Goal: Task Accomplishment & Management: Use online tool/utility

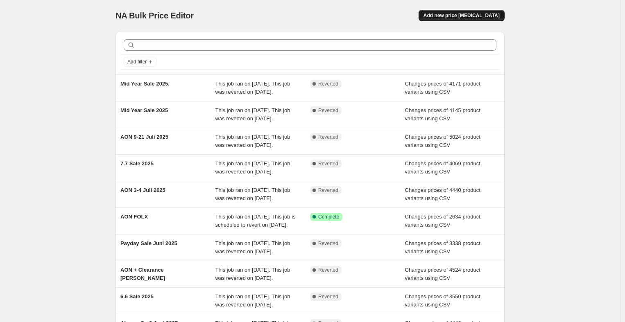
click at [460, 13] on span "Add new price [MEDICAL_DATA]" at bounding box center [462, 15] width 76 height 7
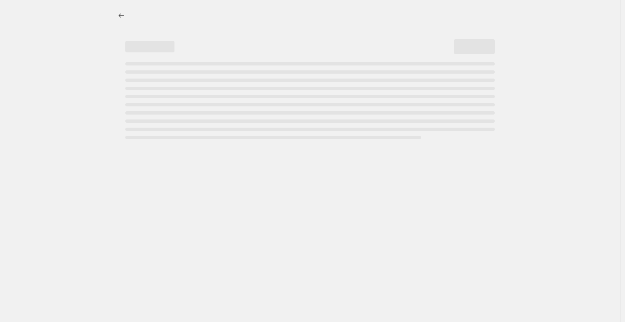
select select "percentage"
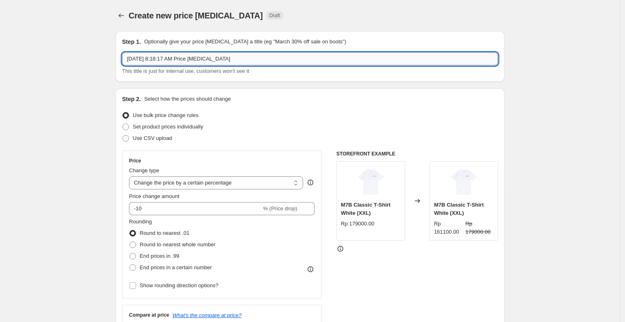
click at [206, 59] on input "[DATE] 8:18:17 AM Price [MEDICAL_DATA]" at bounding box center [310, 58] width 376 height 13
paste input "ON 11-21 Agustus 2025"
type input "AON 11-21 Agustus 2025"
click at [167, 141] on span "Use CSV upload" at bounding box center [152, 138] width 39 height 6
click at [123, 136] on input "Use CSV upload" at bounding box center [122, 135] width 0 height 0
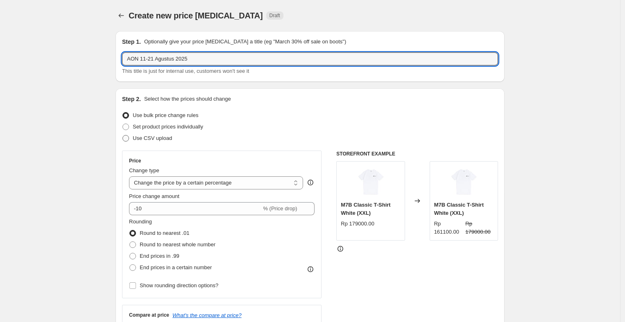
radio input "true"
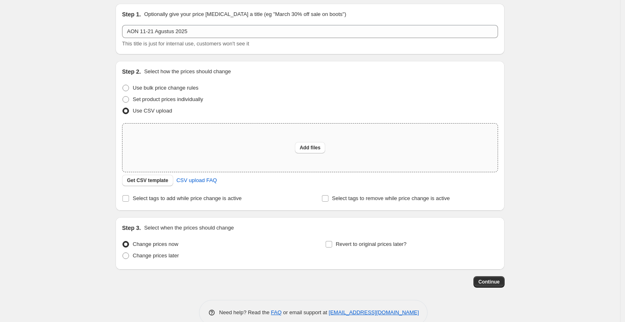
scroll to position [43, 0]
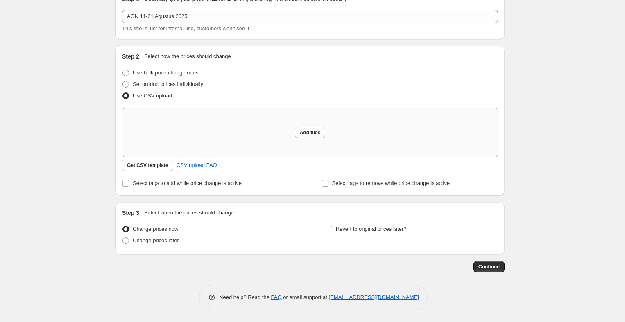
click at [315, 133] on span "Add files" at bounding box center [310, 132] width 21 height 7
type input "C:\fakepath\Sangkil Always On Discount (Shopify).csv"
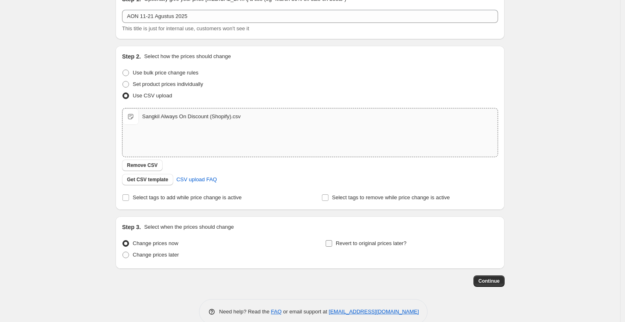
click at [356, 243] on span "Revert to original prices later?" at bounding box center [371, 243] width 71 height 6
click at [332, 243] on input "Revert to original prices later?" at bounding box center [329, 243] width 7 height 7
checkbox input "true"
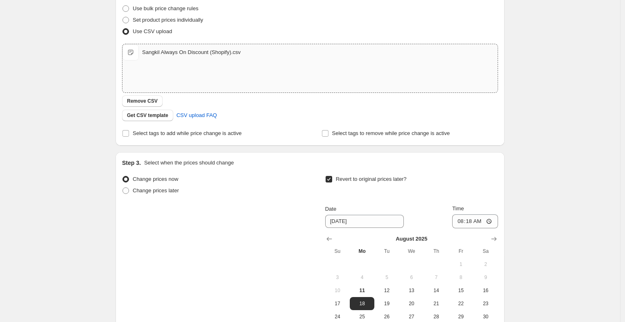
scroll to position [210, 0]
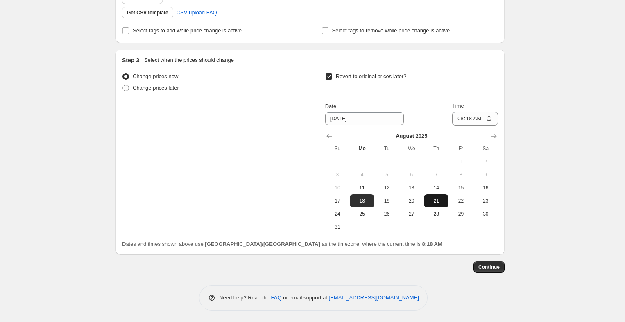
click at [442, 198] on span "21" at bounding box center [436, 201] width 18 height 7
type input "[DATE]"
click at [466, 118] on input "08:18" at bounding box center [475, 119] width 46 height 14
type input "23:59"
click at [527, 117] on div "Create new price [MEDICAL_DATA]. This page is ready Create new price [MEDICAL_D…" at bounding box center [310, 56] width 620 height 533
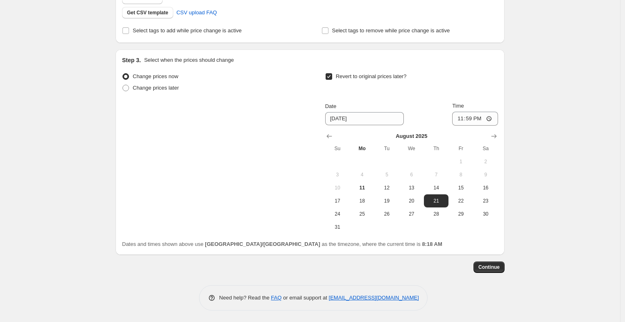
click at [481, 275] on div "Step 1. Optionally give your price [MEDICAL_DATA] a title (eg "March 30% off sa…" at bounding box center [310, 63] width 389 height 496
click at [488, 267] on span "Continue" at bounding box center [488, 267] width 21 height 7
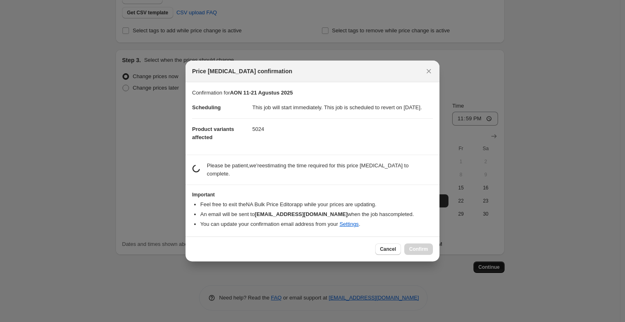
scroll to position [0, 0]
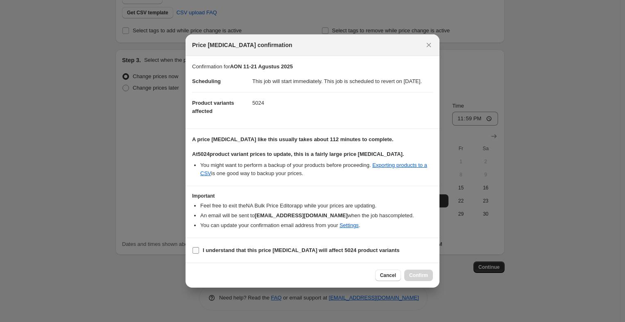
click at [227, 254] on b "I understand that this price [MEDICAL_DATA] will affect 5024 product variants" at bounding box center [301, 250] width 197 height 6
click at [199, 254] on input "I understand that this price [MEDICAL_DATA] will affect 5024 product variants" at bounding box center [196, 250] width 7 height 7
checkbox input "true"
click at [420, 279] on span "Confirm" at bounding box center [418, 275] width 19 height 7
